Goal: Book appointment/travel/reservation

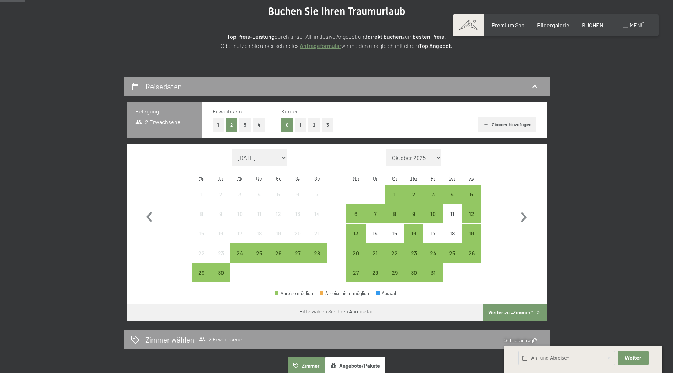
scroll to position [106, 0]
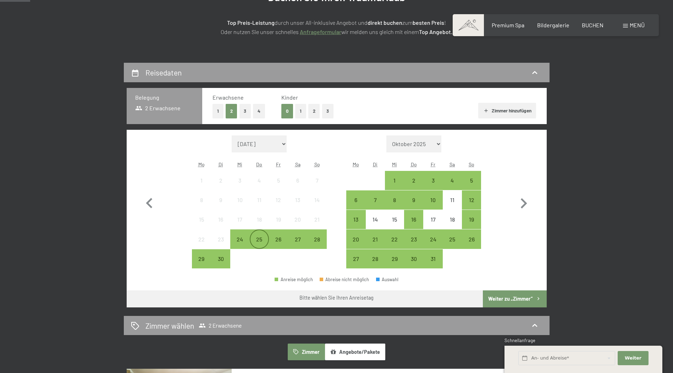
click at [264, 241] on div "25" at bounding box center [259, 246] width 18 height 18
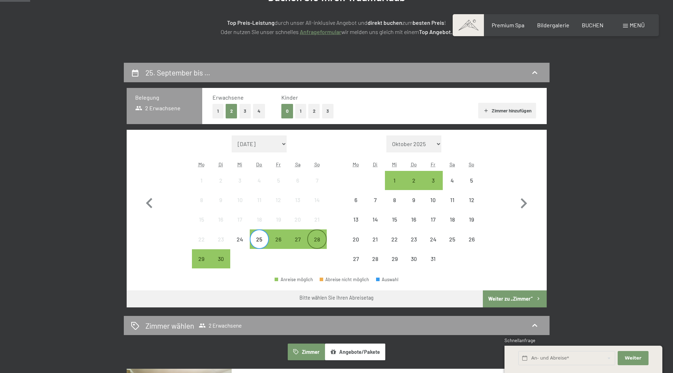
click at [324, 240] on div "28" at bounding box center [317, 246] width 18 height 18
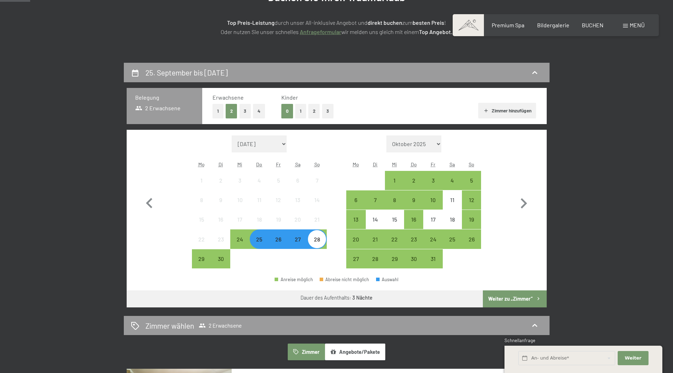
click at [216, 109] on button "1" at bounding box center [218, 111] width 11 height 15
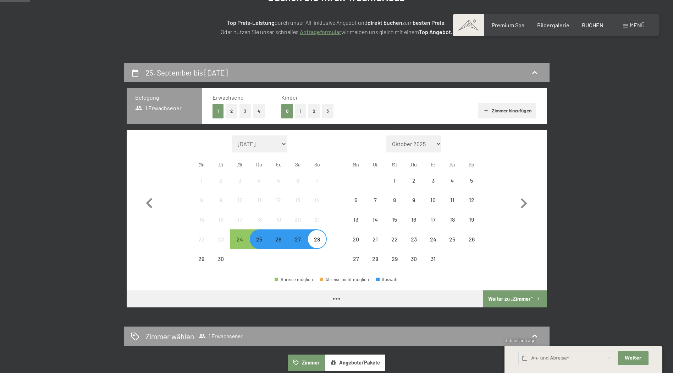
click at [518, 300] on button "Weiter zu „Zimmer“" at bounding box center [515, 299] width 64 height 17
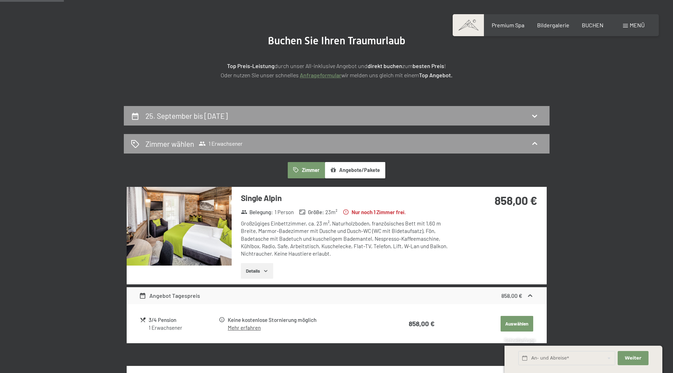
scroll to position [63, 0]
